Goal: Task Accomplishment & Management: Manage account settings

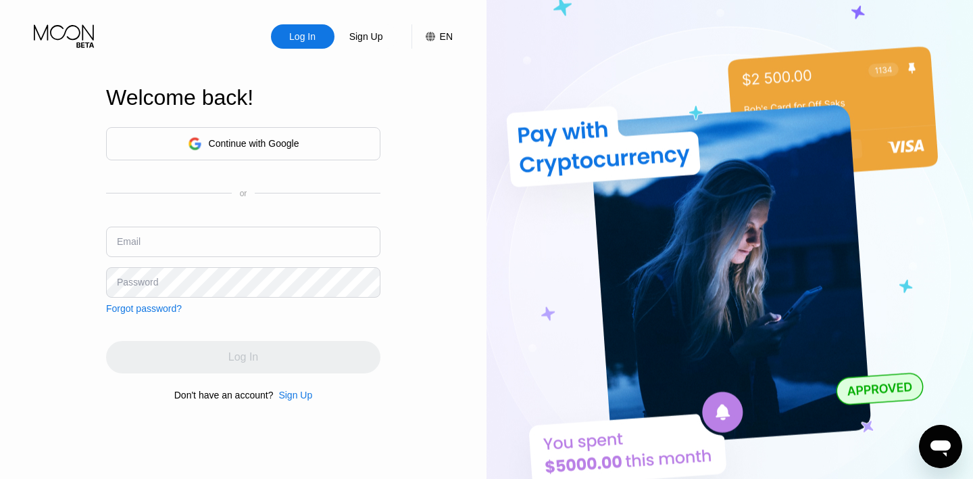
click at [191, 234] on input "text" at bounding box center [243, 241] width 274 height 30
click at [190, 249] on input "text" at bounding box center [243, 241] width 274 height 30
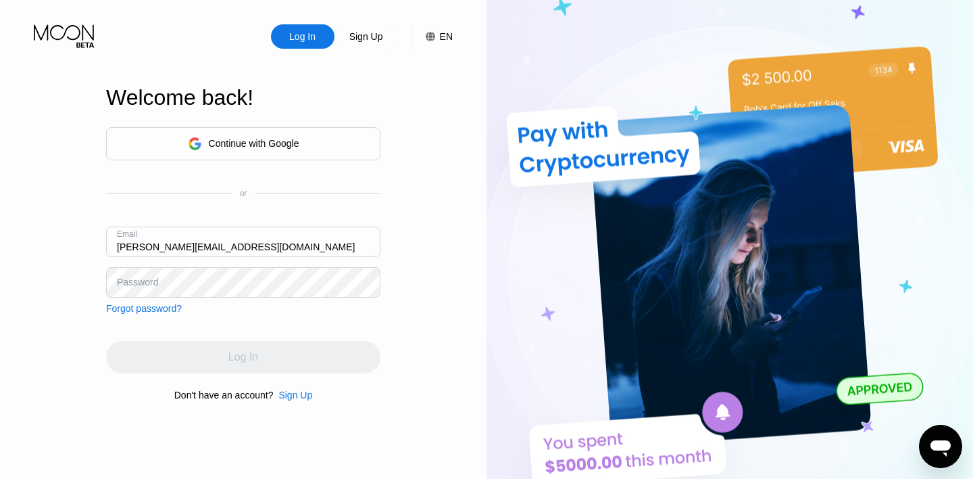
type input "[PERSON_NAME][EMAIL_ADDRESS][DOMAIN_NAME]"
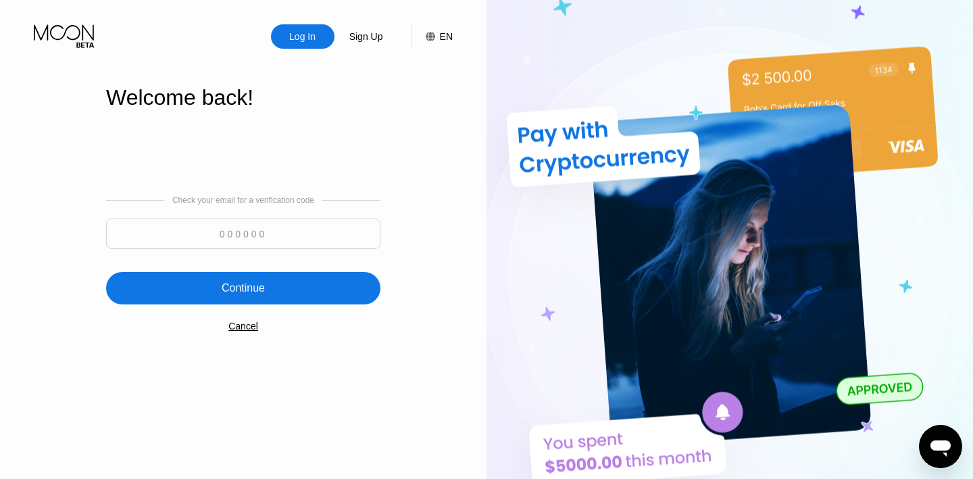
click at [261, 229] on input at bounding box center [243, 233] width 274 height 30
paste input "198191"
type input "198191"
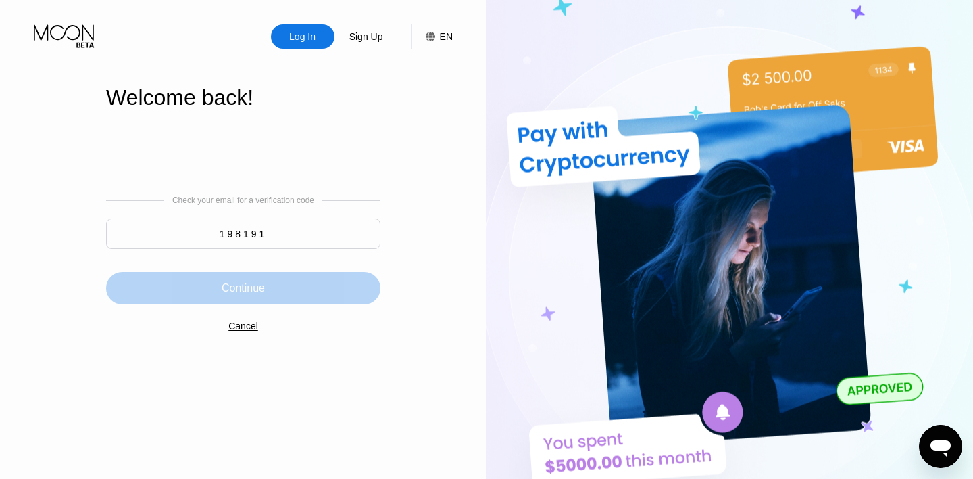
click at [185, 276] on div "Continue" at bounding box center [243, 288] width 274 height 32
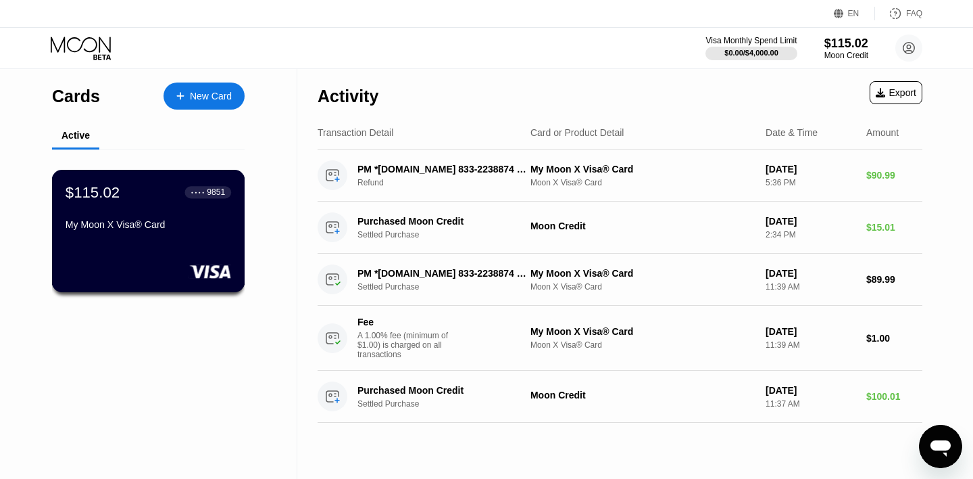
click at [191, 195] on div "● ● ● ● 9851" at bounding box center [208, 191] width 34 height 9
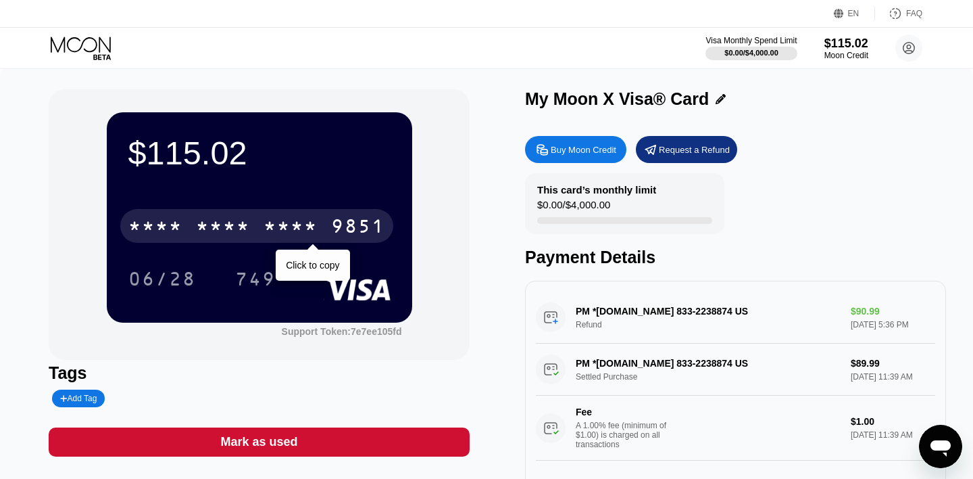
click at [279, 219] on div "* * * *" at bounding box center [291, 228] width 54 height 22
click at [237, 222] on div "6500" at bounding box center [223, 228] width 54 height 22
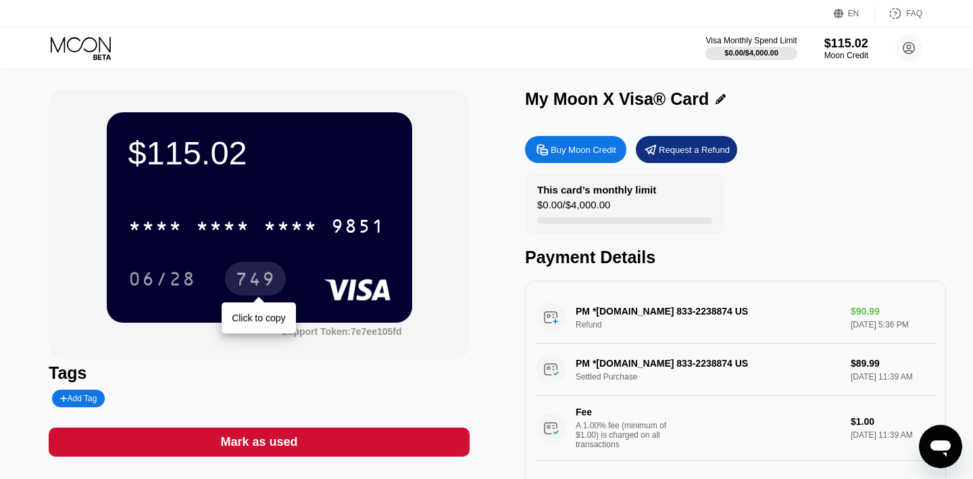
click at [253, 285] on div "749" at bounding box center [255, 281] width 41 height 22
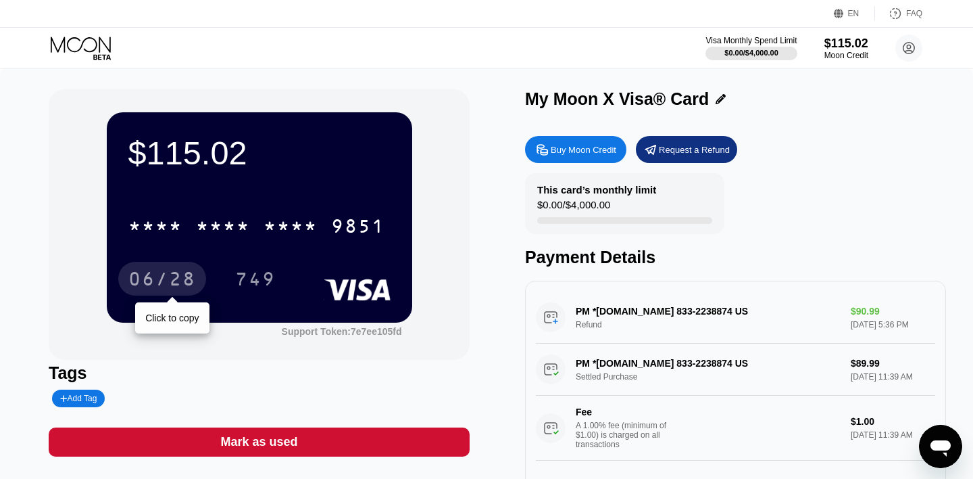
click at [152, 279] on div "06/28" at bounding box center [162, 281] width 68 height 22
